Goal: Download file/media

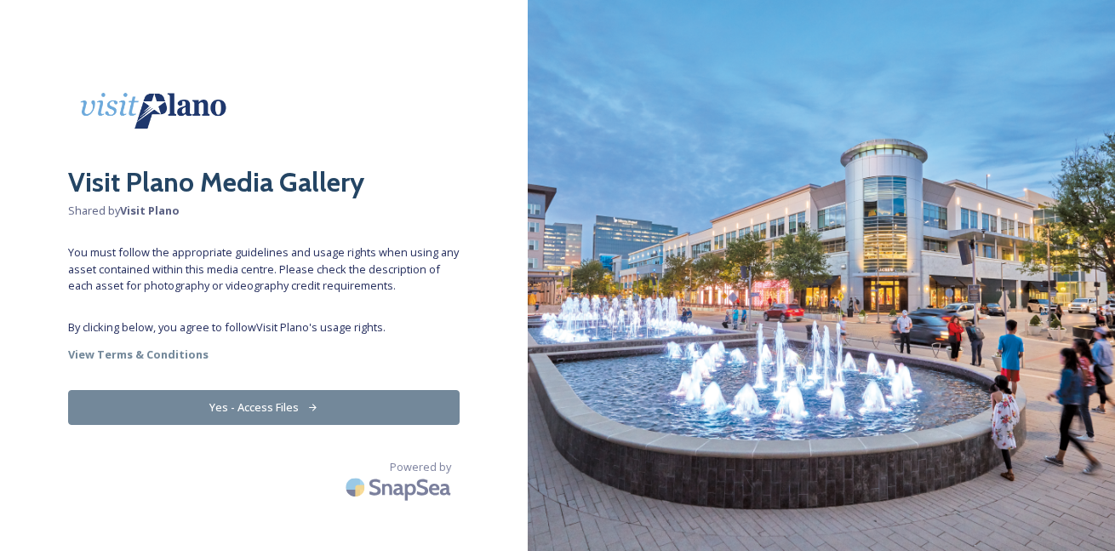
click at [282, 409] on button "Yes - Access Files" at bounding box center [263, 407] width 391 height 35
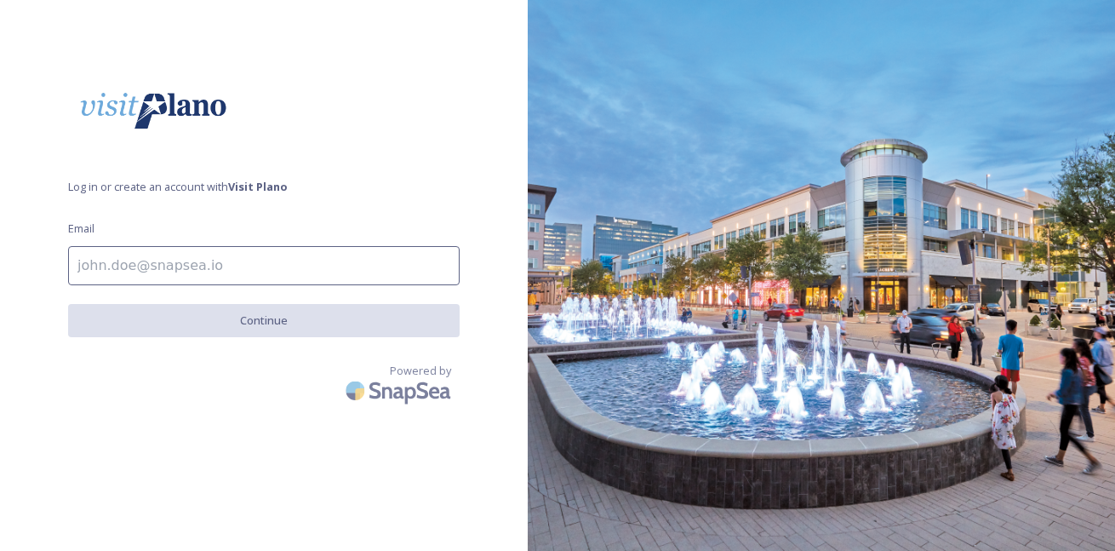
click at [267, 254] on input at bounding box center [263, 265] width 391 height 39
type input "lmonitz@gmail.com"
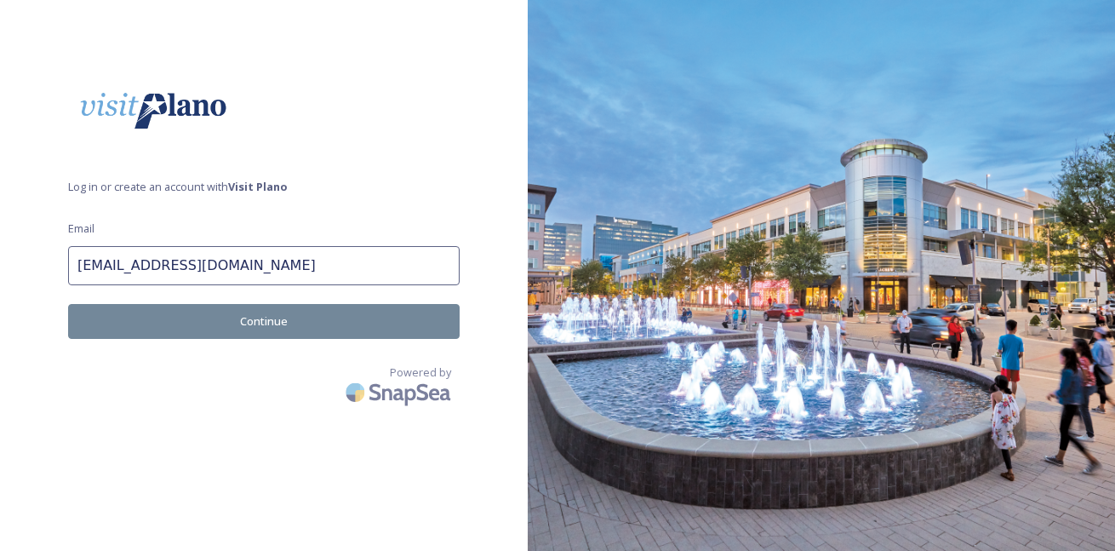
click at [283, 319] on button "Continue" at bounding box center [263, 321] width 391 height 35
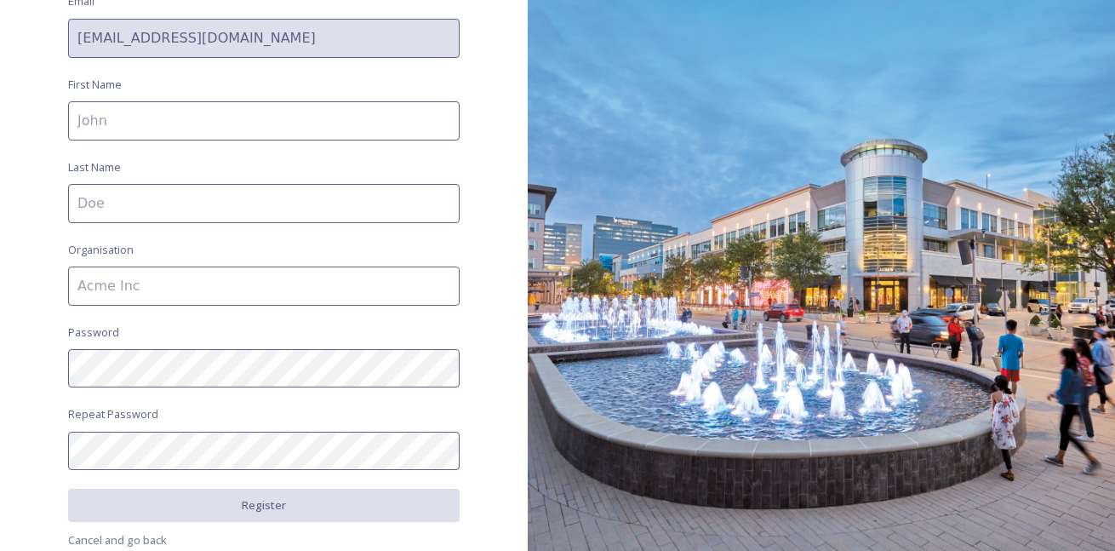
scroll to position [233, 0]
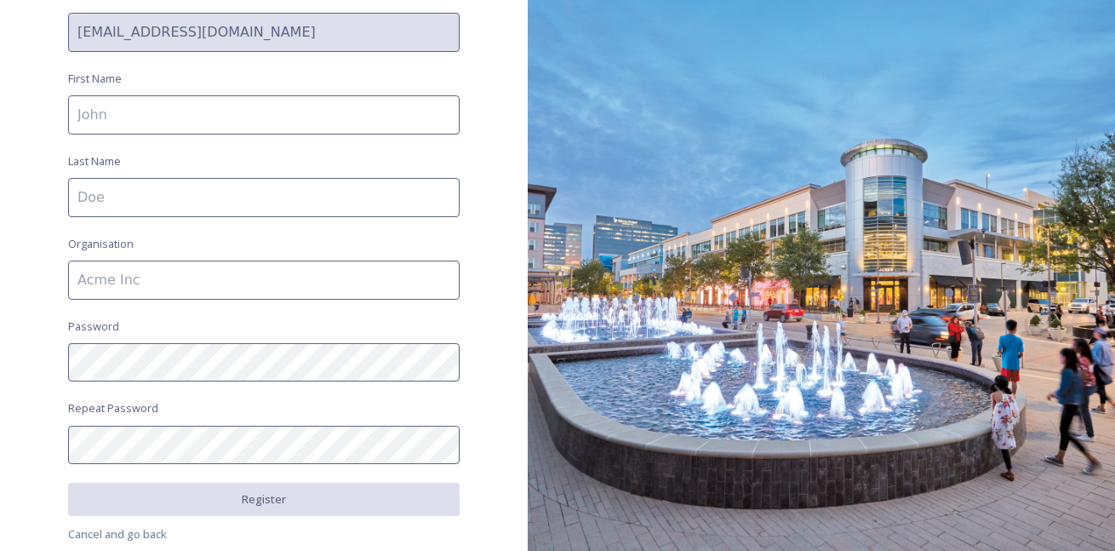
click at [175, 102] on input at bounding box center [263, 114] width 391 height 39
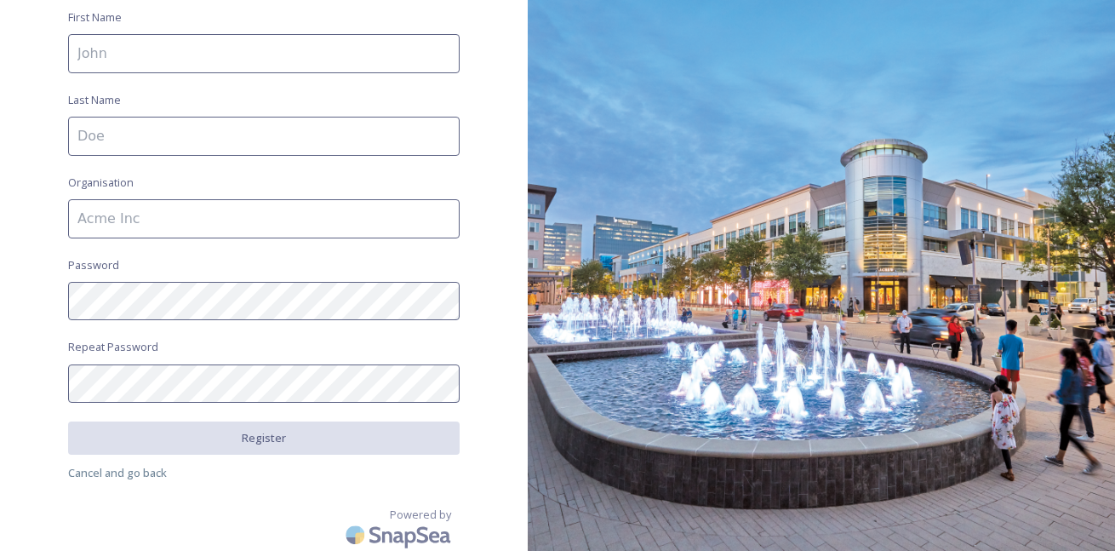
scroll to position [294, 0]
type input "Lauren"
type input "durie"
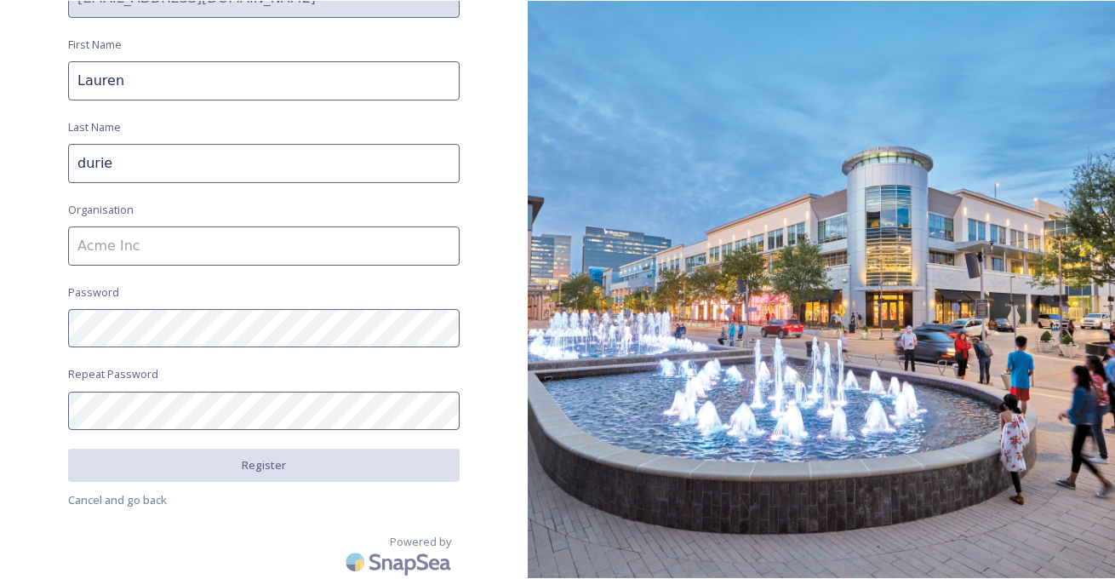
scroll to position [266, 0]
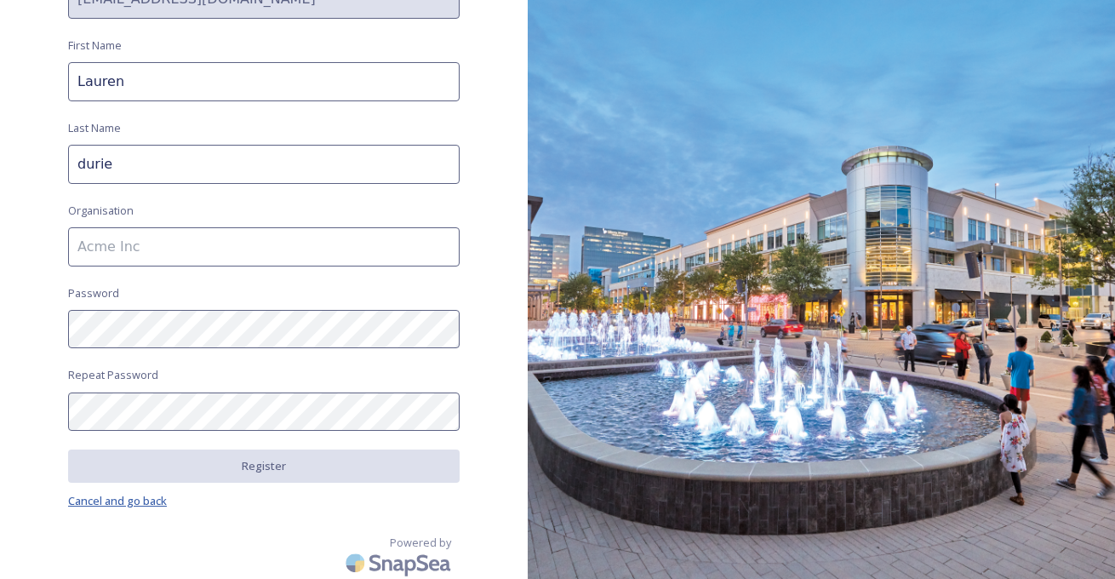
click at [142, 494] on span "Cancel and go back" at bounding box center [117, 500] width 99 height 15
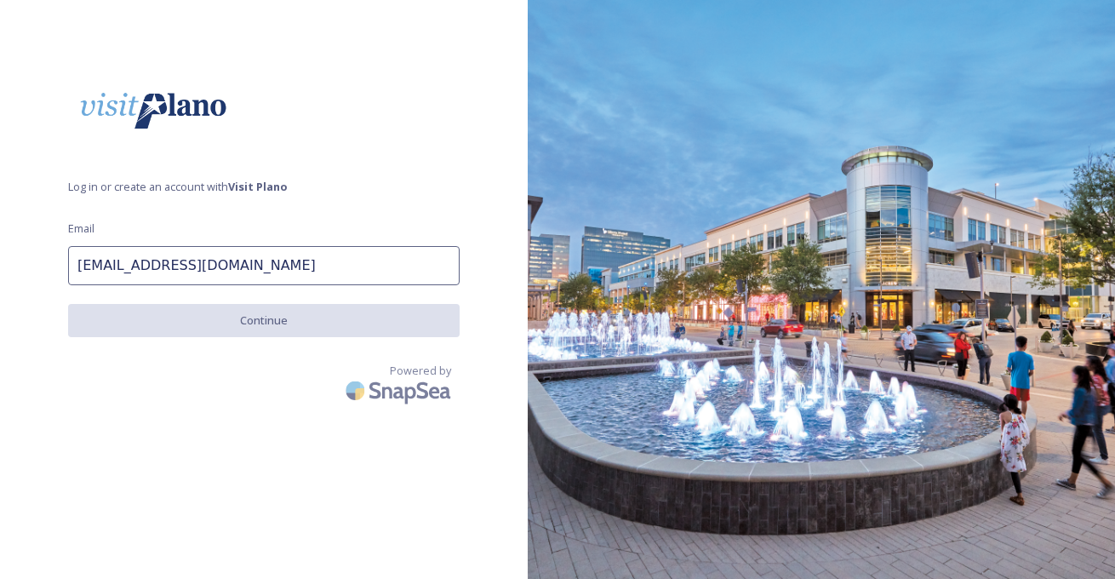
click at [248, 275] on input "lmonitz@gmail.com" at bounding box center [263, 265] width 391 height 39
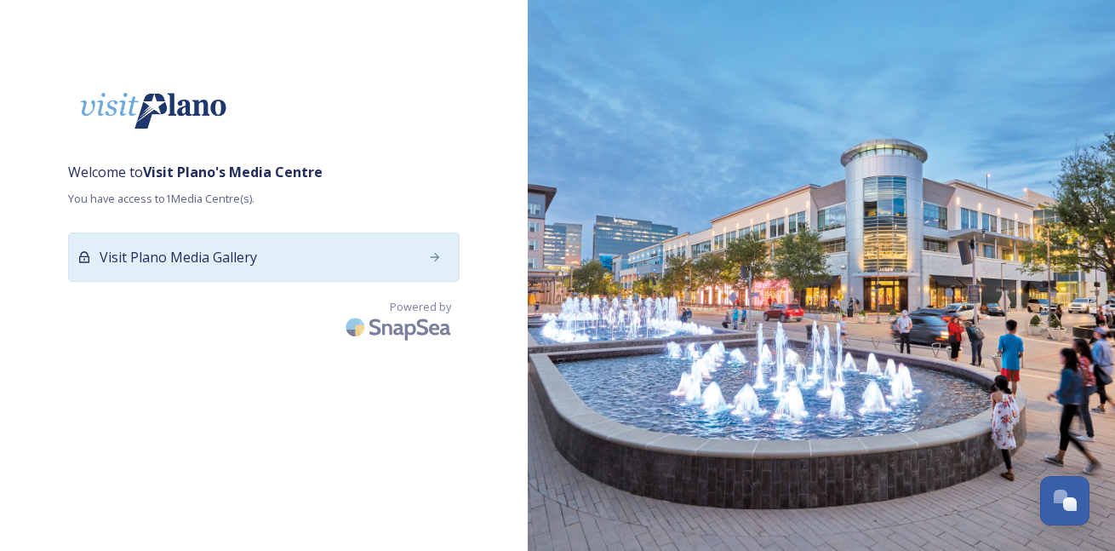
click at [277, 261] on div "Visit Plano Media Gallery" at bounding box center [263, 256] width 391 height 49
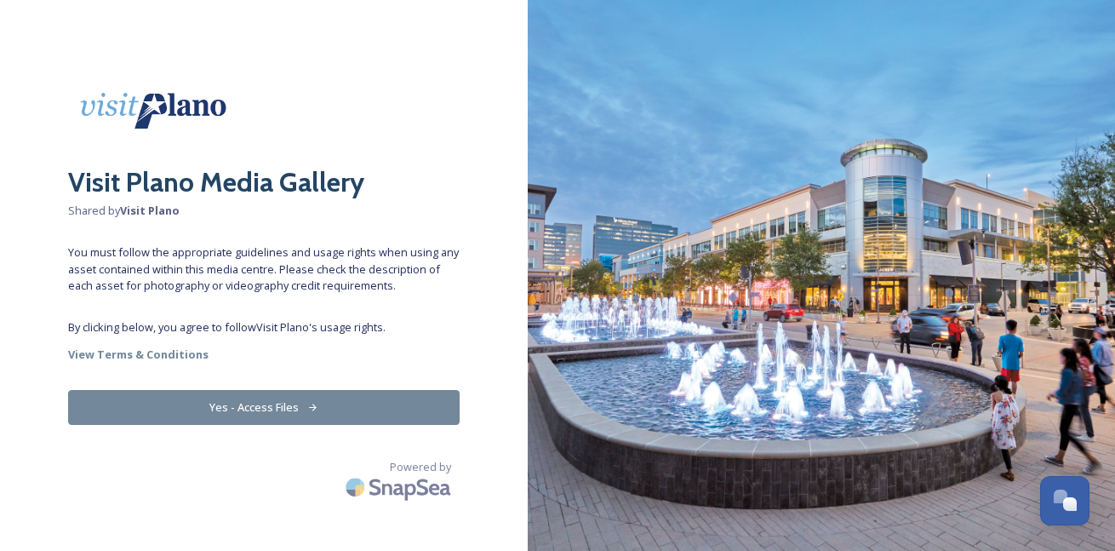
click at [319, 400] on button "Yes - Access Files" at bounding box center [263, 407] width 391 height 35
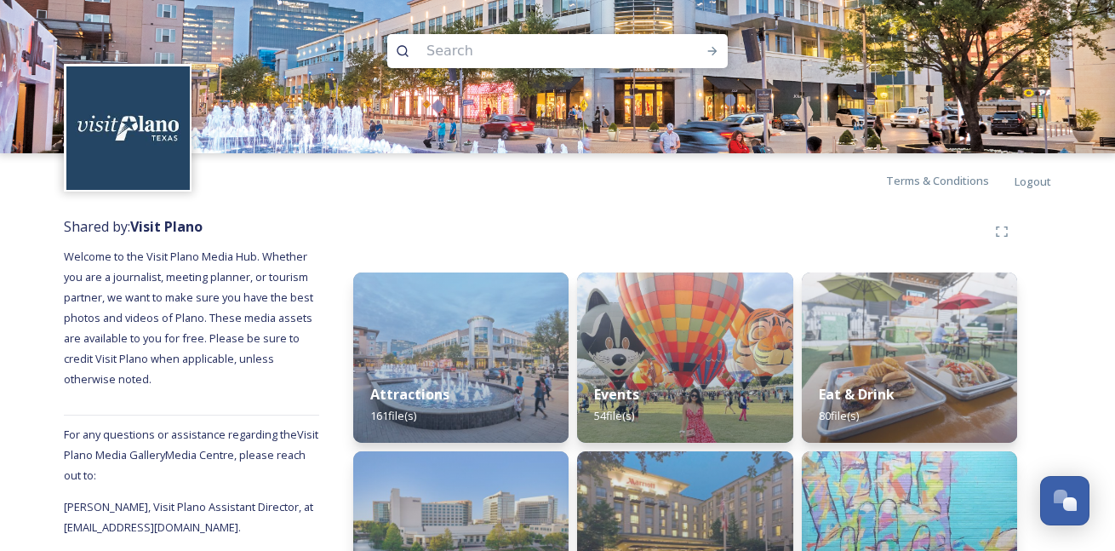
click at [478, 48] on input at bounding box center [534, 50] width 233 height 37
type input "texas pool"
click at [709, 49] on icon at bounding box center [713, 51] width 14 height 14
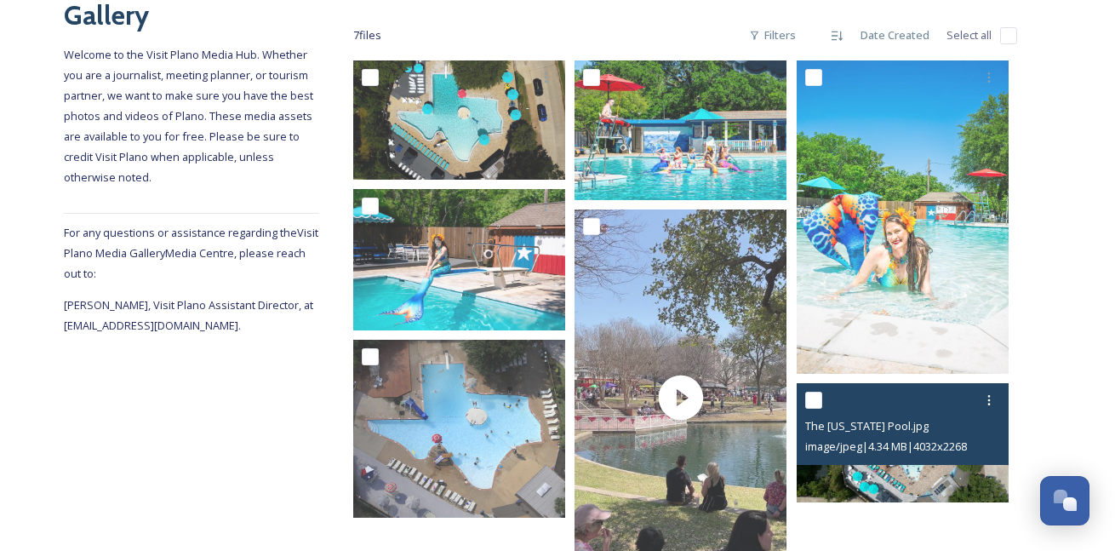
scroll to position [208, 0]
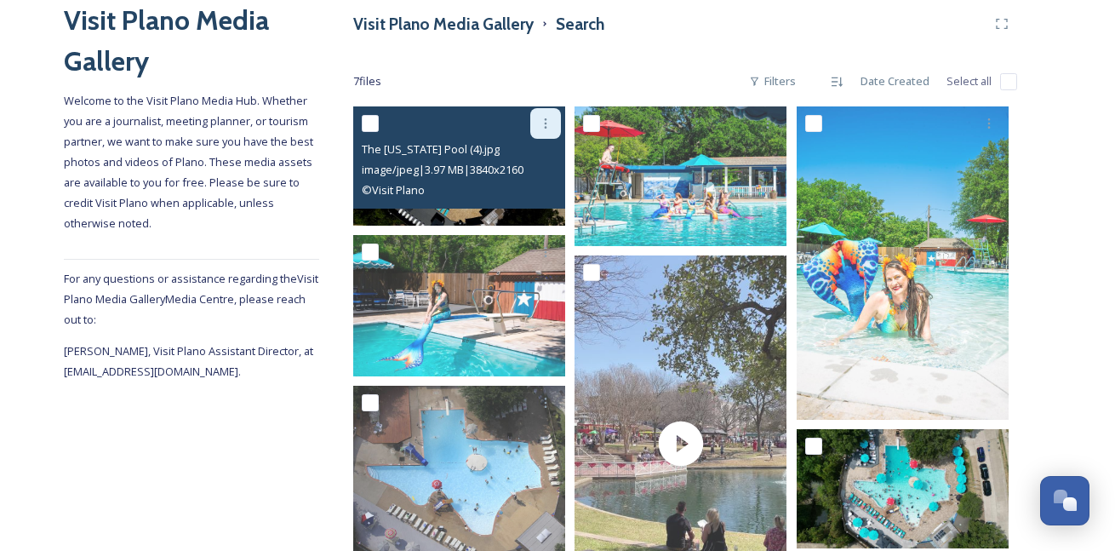
click at [546, 130] on div at bounding box center [545, 123] width 31 height 31
click at [539, 197] on span "Download" at bounding box center [526, 194] width 52 height 16
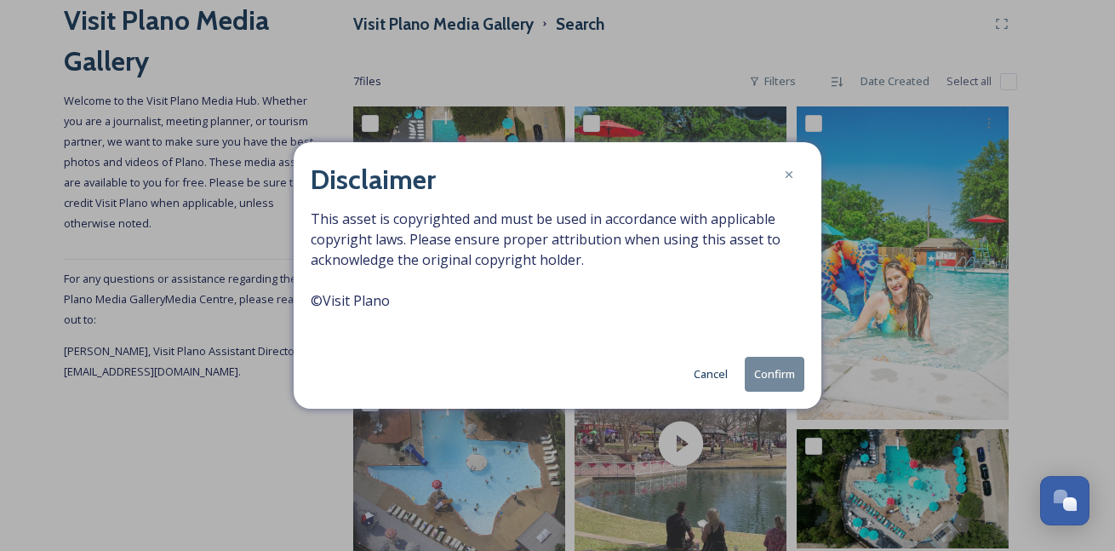
click at [770, 374] on button "Confirm" at bounding box center [775, 374] width 60 height 35
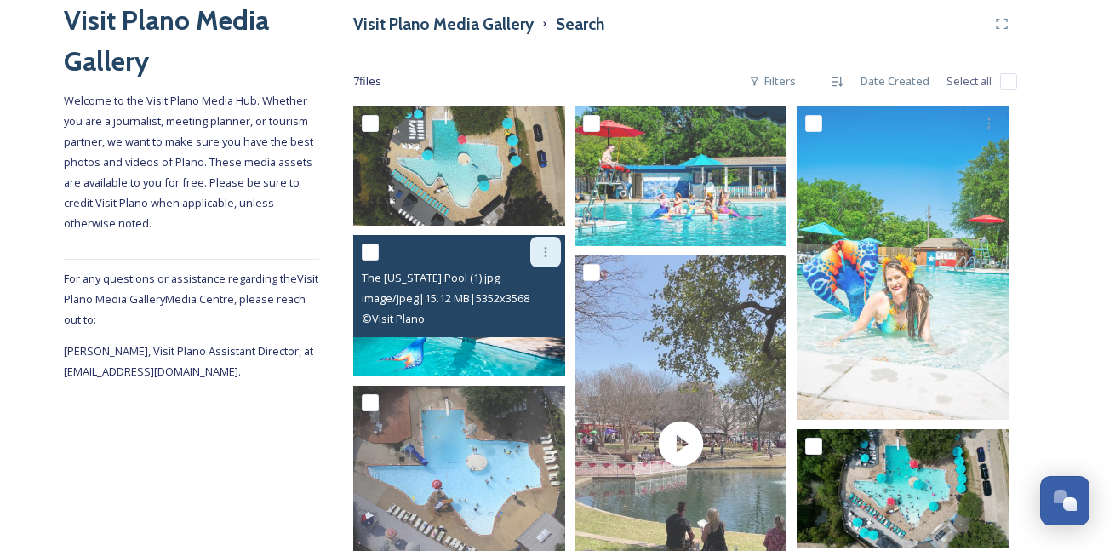
click at [547, 259] on div at bounding box center [545, 252] width 31 height 31
click at [542, 323] on span "Download" at bounding box center [526, 322] width 52 height 16
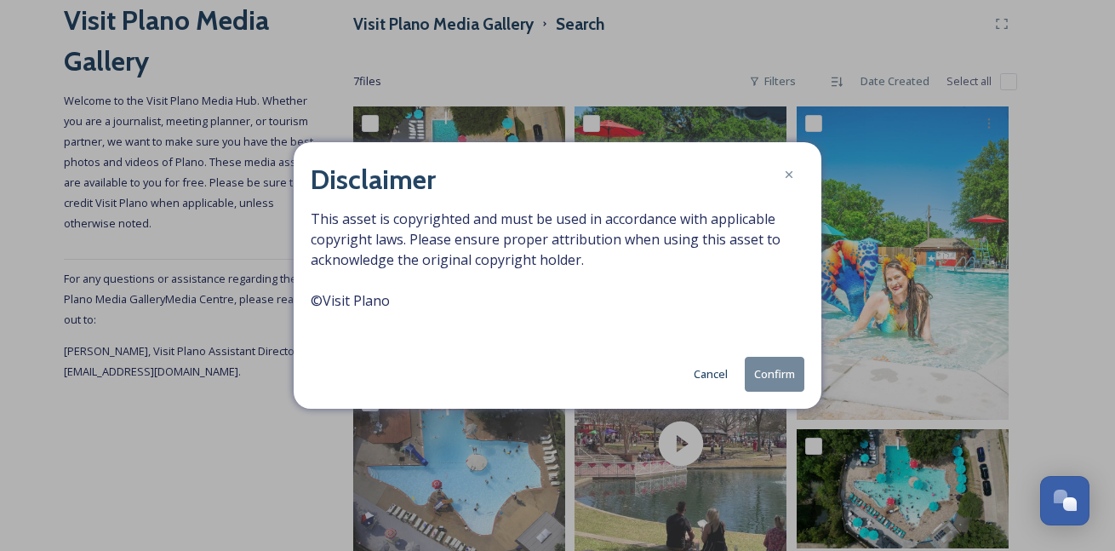
click at [773, 371] on button "Confirm" at bounding box center [775, 374] width 60 height 35
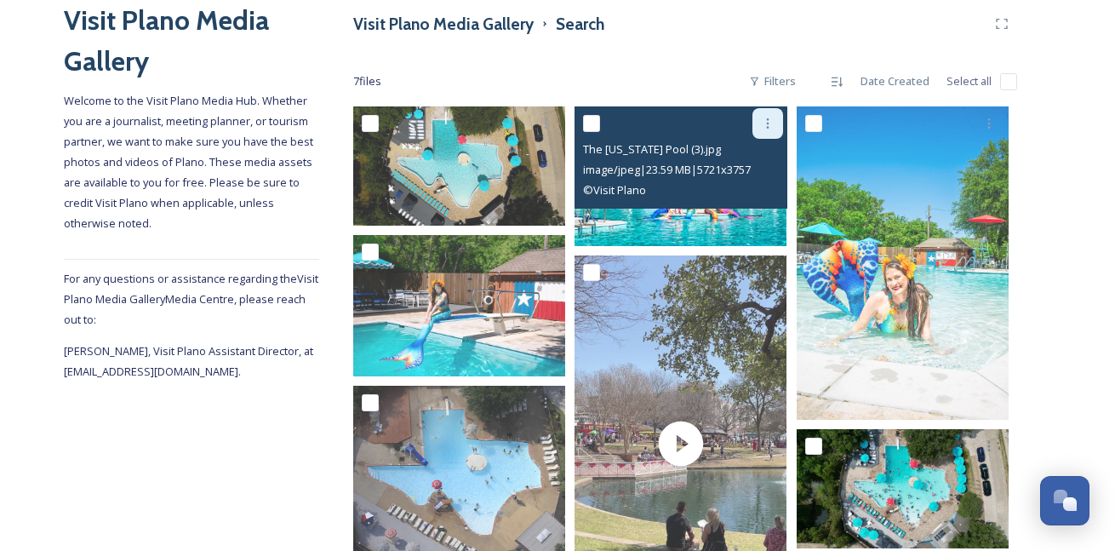
click at [767, 122] on icon at bounding box center [767, 123] width 3 height 10
click at [733, 186] on span "Download" at bounding box center [748, 194] width 52 height 16
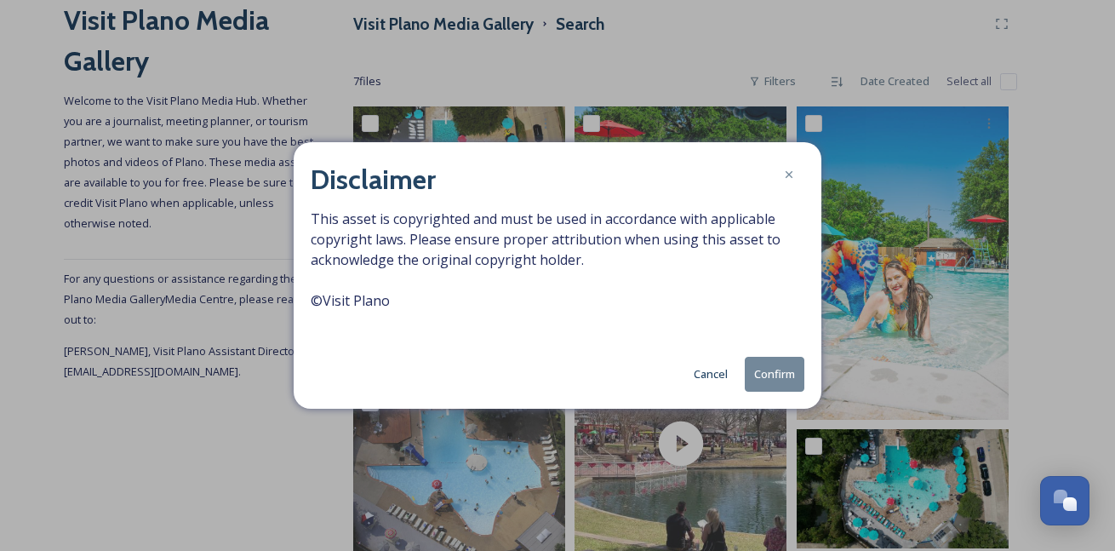
click at [770, 372] on button "Confirm" at bounding box center [775, 374] width 60 height 35
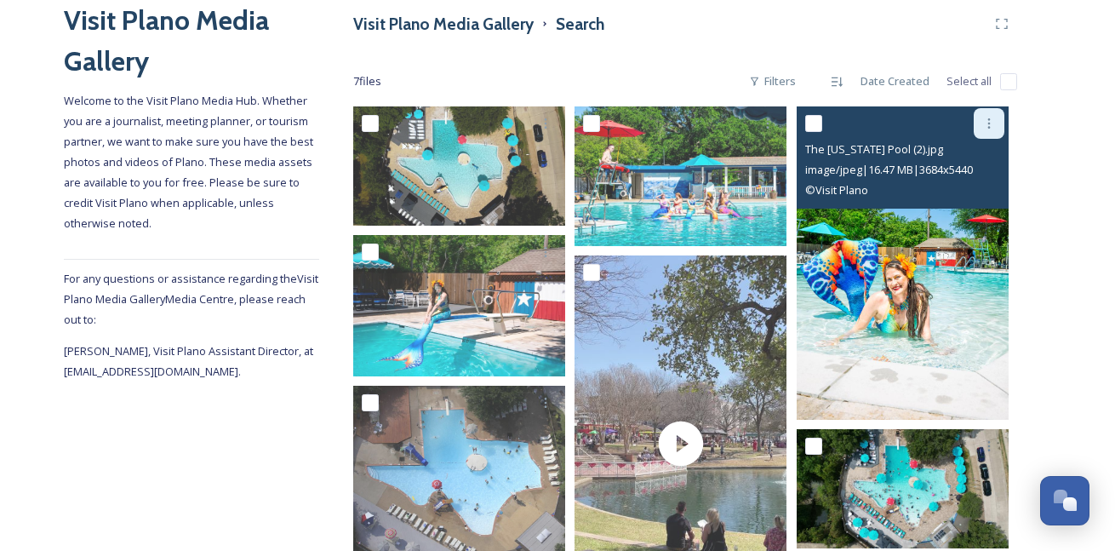
click at [990, 123] on icon at bounding box center [989, 124] width 14 height 14
click at [969, 197] on span "Download" at bounding box center [969, 194] width 52 height 16
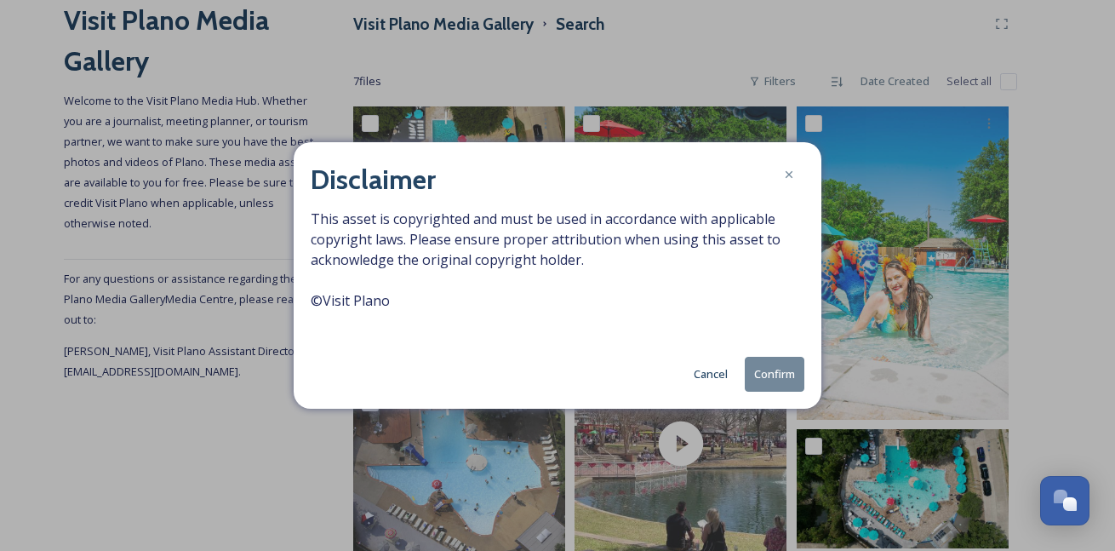
click at [783, 377] on button "Confirm" at bounding box center [775, 374] width 60 height 35
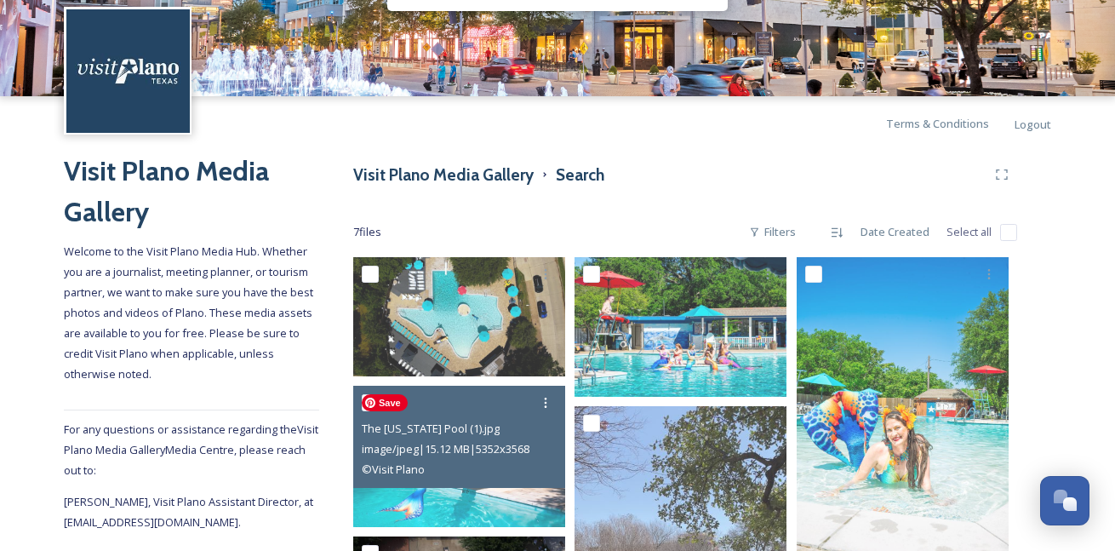
scroll to position [0, 0]
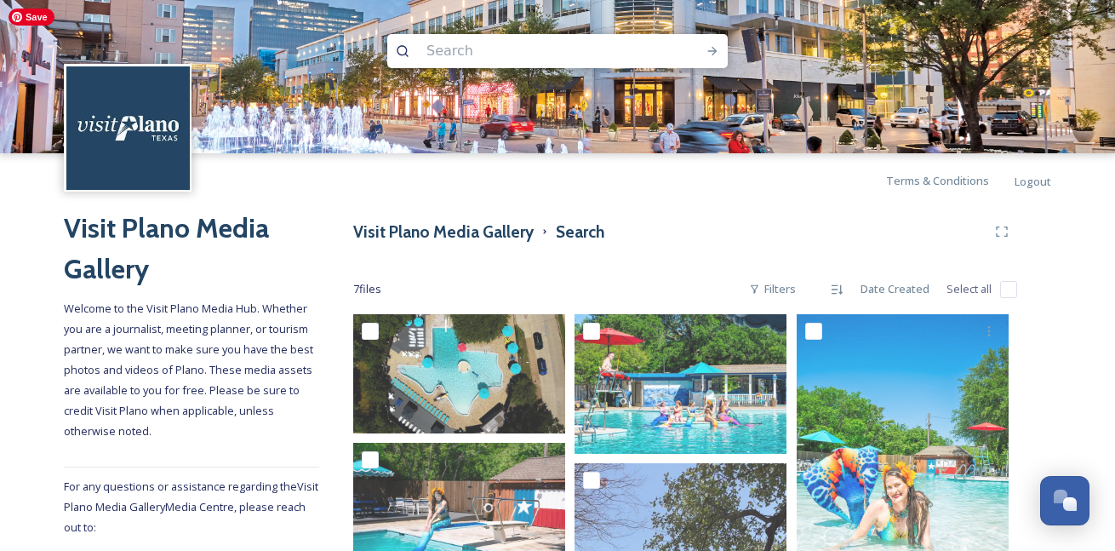
click at [438, 28] on img at bounding box center [557, 76] width 1115 height 153
click at [440, 49] on input at bounding box center [534, 50] width 233 height 37
type input "mermaid"
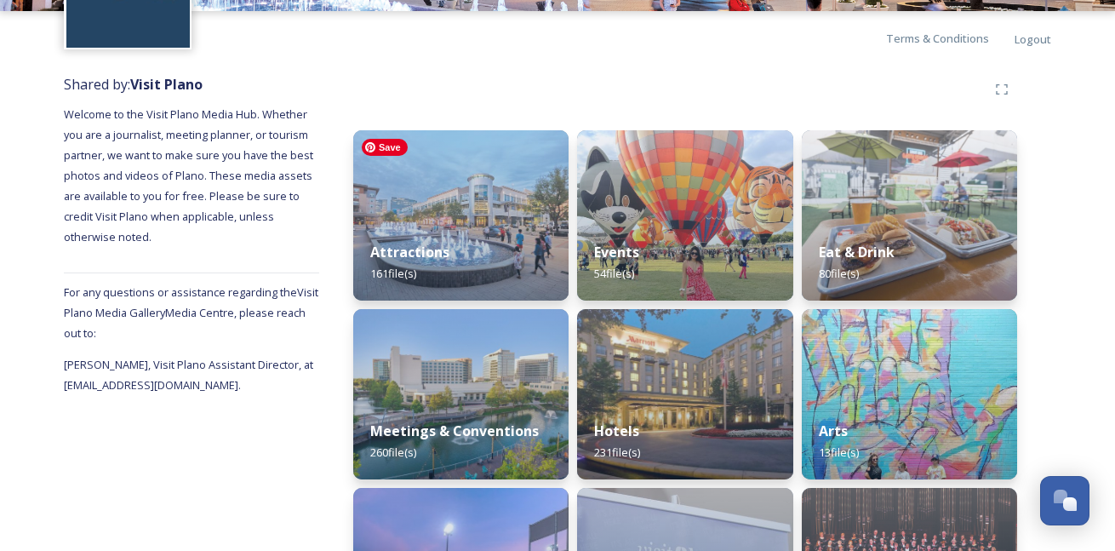
scroll to position [266, 0]
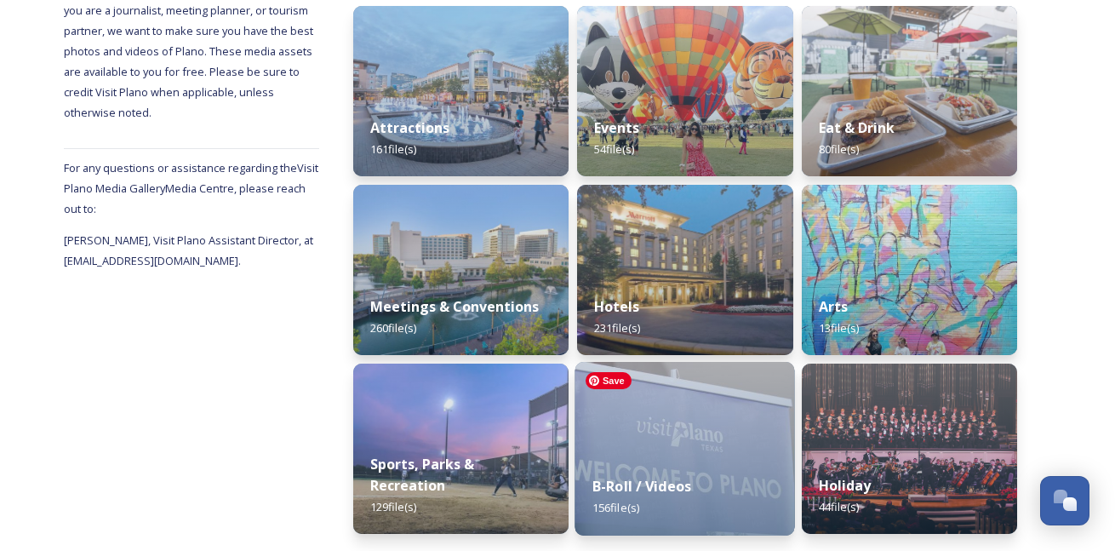
click at [693, 444] on img at bounding box center [685, 449] width 220 height 174
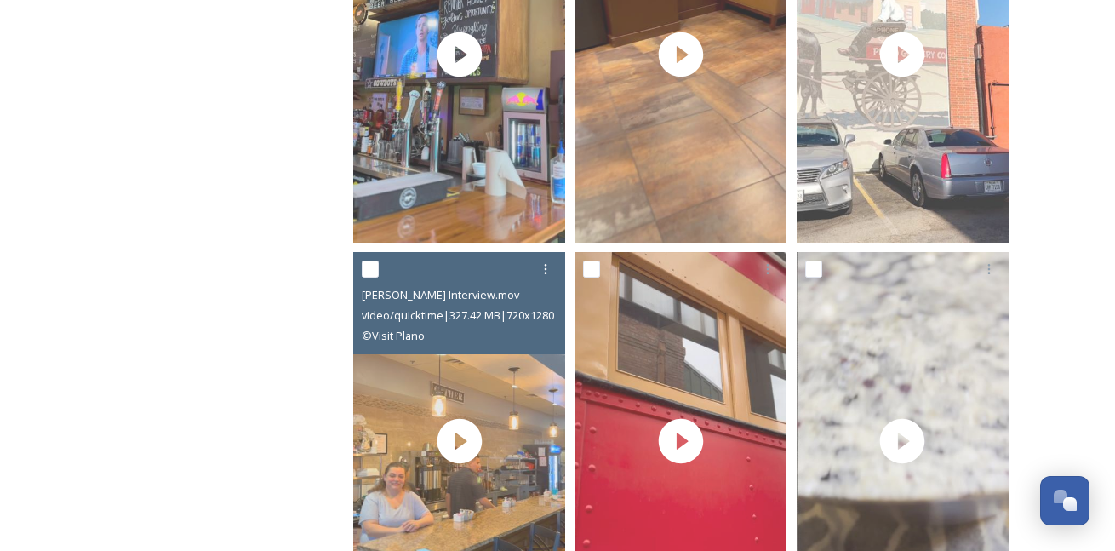
scroll to position [3281, 0]
